Goal: Check status: Check status

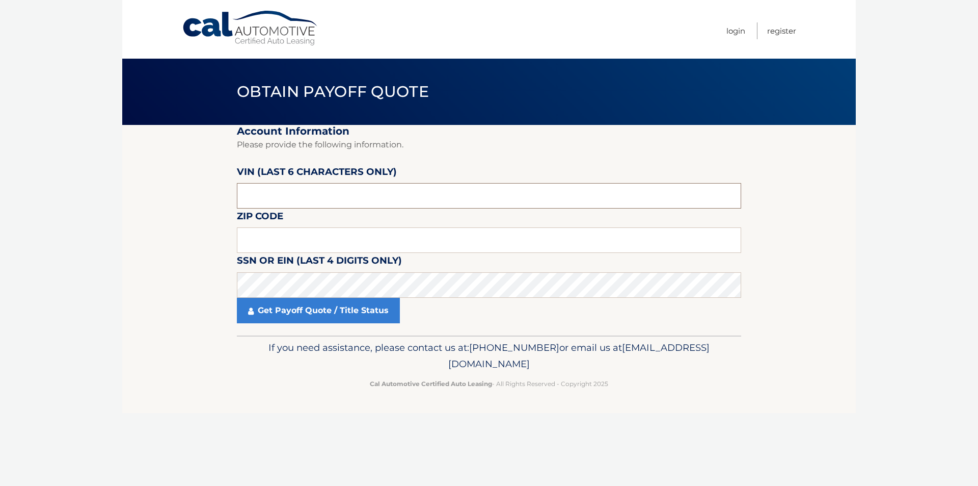
click at [422, 183] on input "text" at bounding box center [489, 195] width 505 height 25
click at [382, 240] on input "text" at bounding box center [489, 239] width 505 height 25
type input "11757"
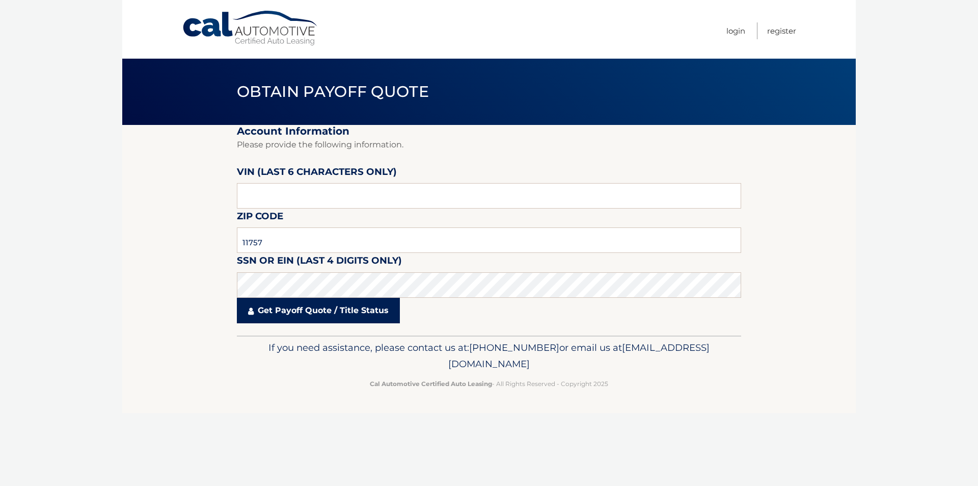
click at [319, 317] on link "Get Payoff Quote / Title Status" at bounding box center [318, 310] width 163 height 25
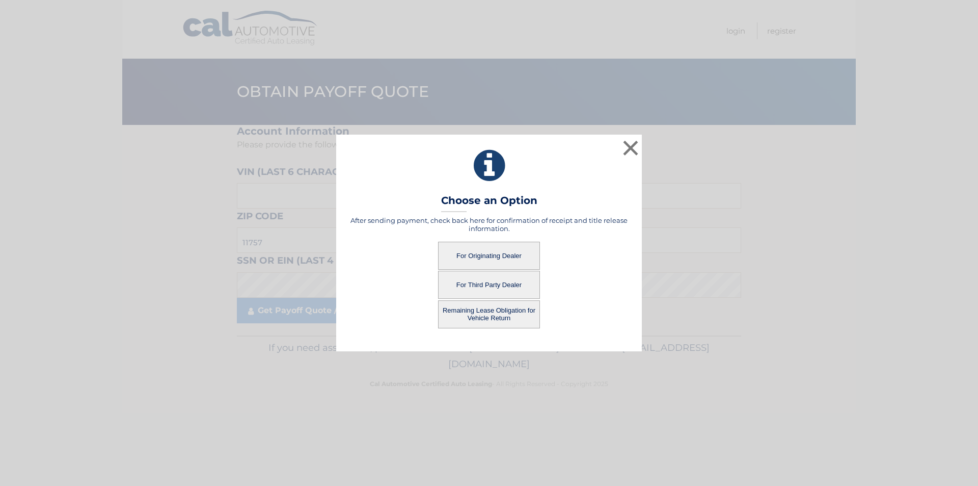
click at [495, 256] on button "For Originating Dealer" at bounding box center [489, 256] width 102 height 28
click at [496, 255] on button "For Originating Dealer" at bounding box center [489, 256] width 102 height 28
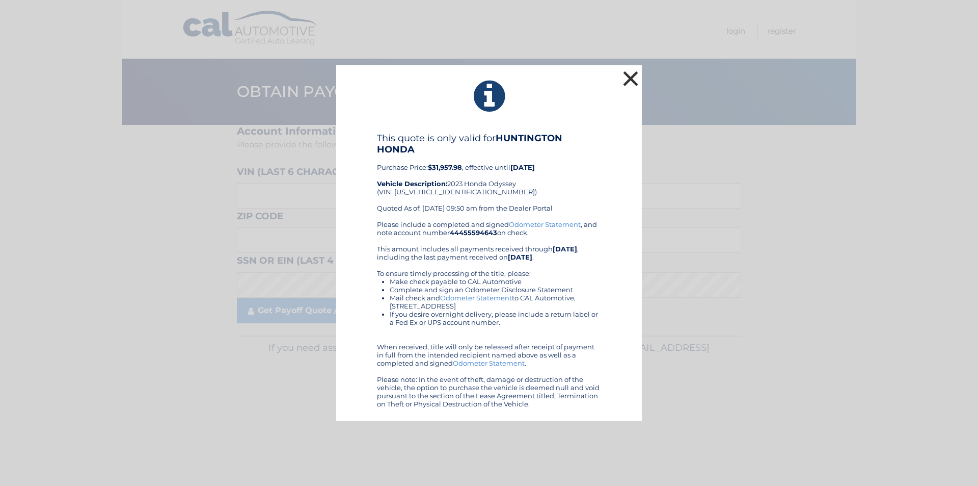
click at [632, 77] on button "×" at bounding box center [631, 78] width 20 height 20
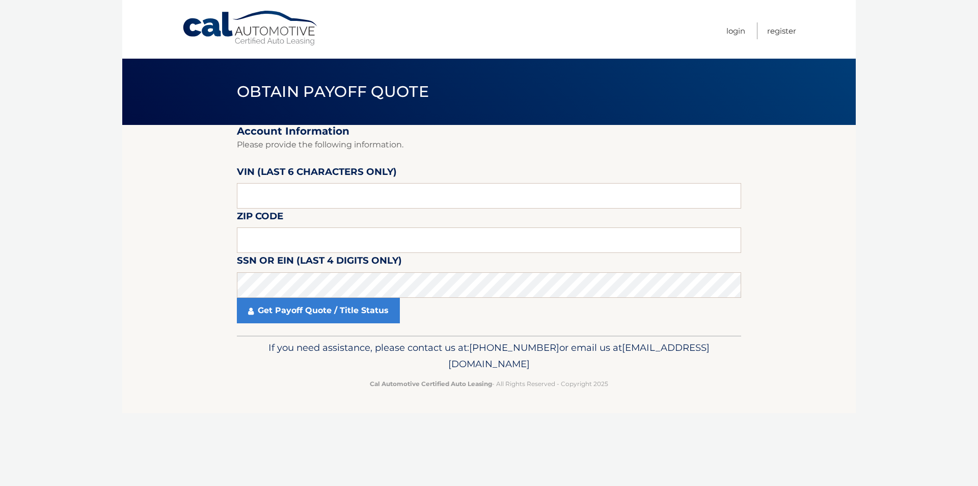
click at [490, 156] on fieldset "Account Information Please provide the following information. [PERSON_NAME] (la…" at bounding box center [489, 230] width 505 height 210
